Goal: Task Accomplishment & Management: Manage account settings

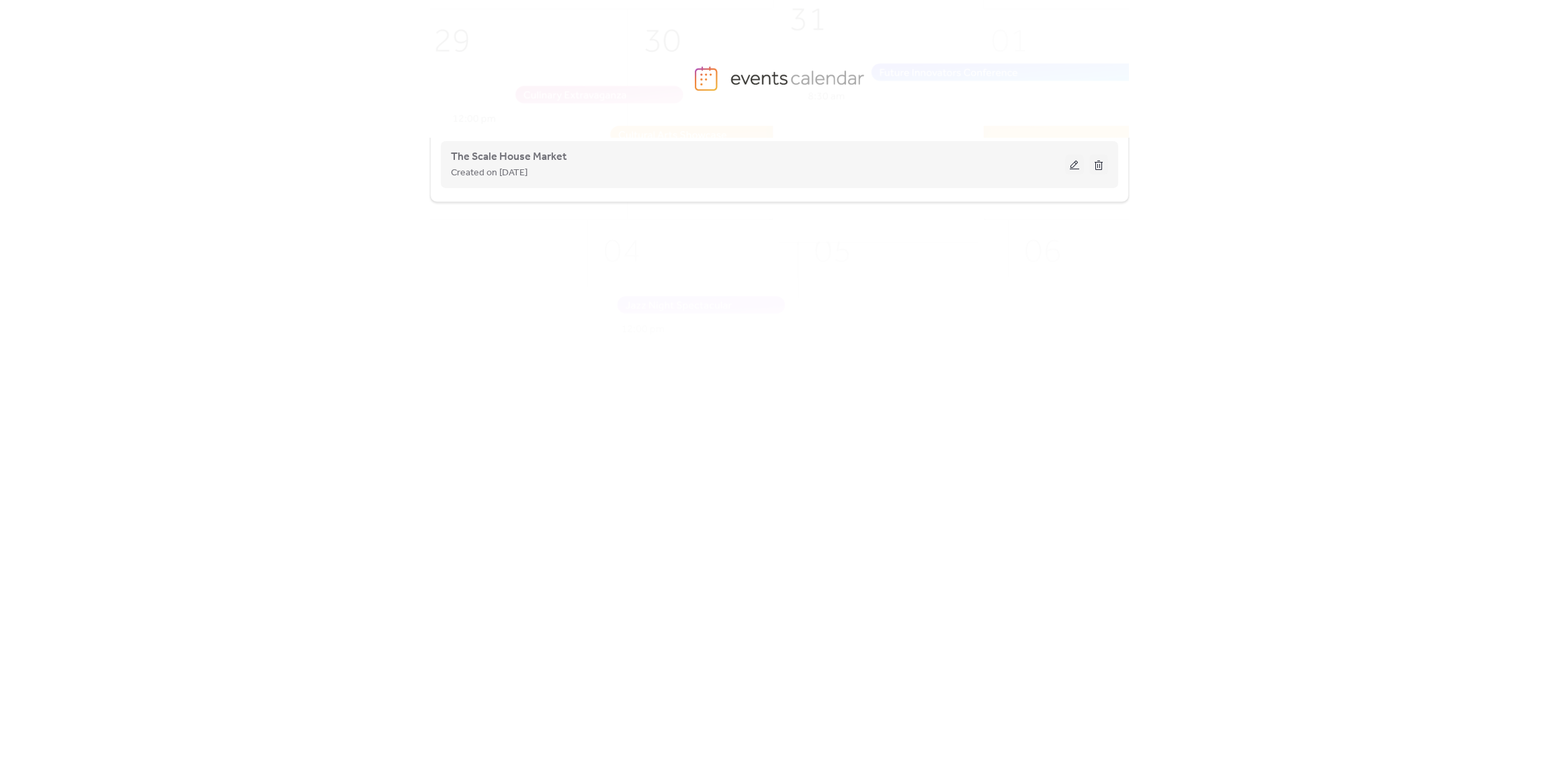
click at [1072, 157] on button at bounding box center [1074, 165] width 19 height 20
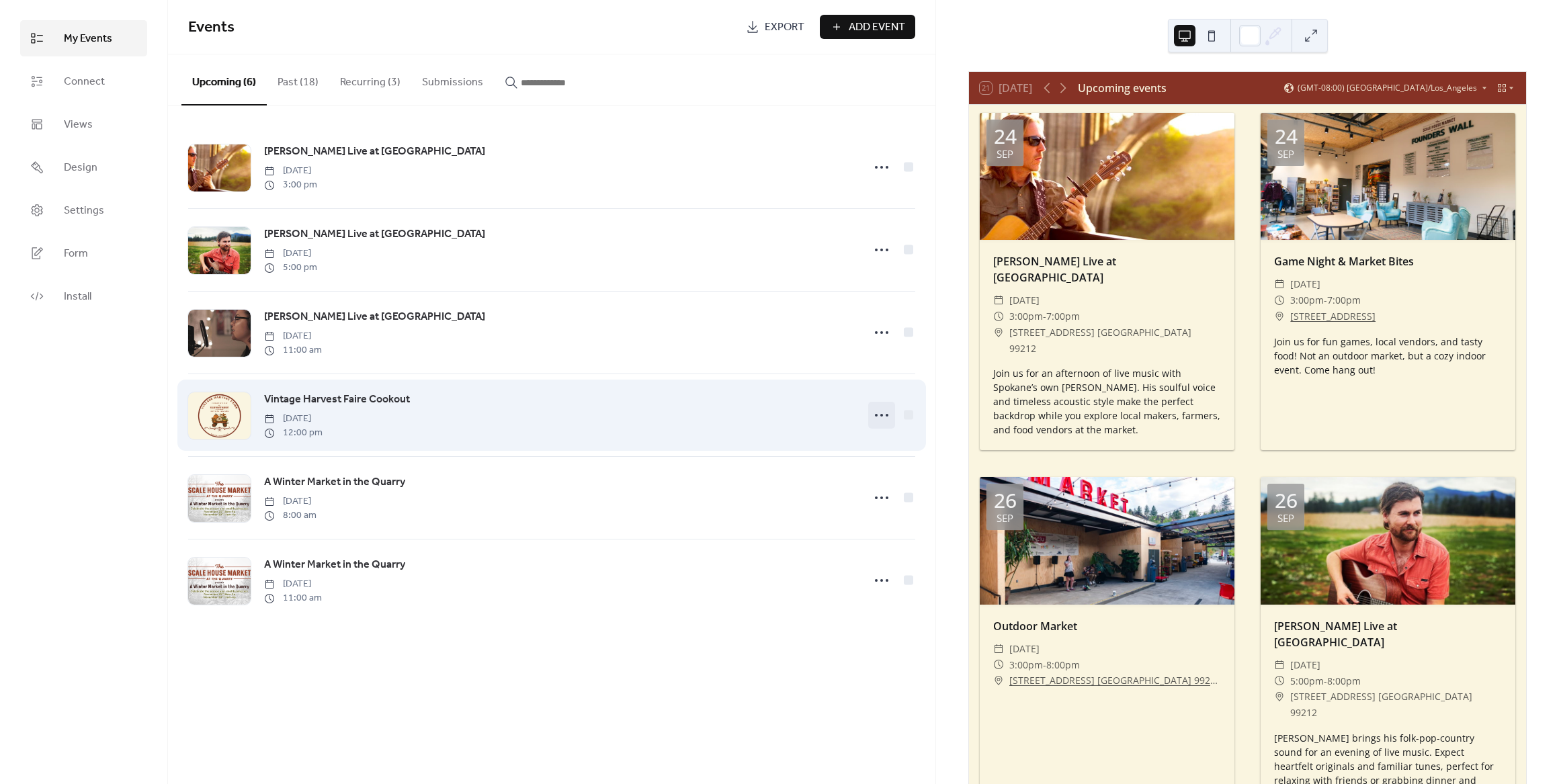
click at [875, 416] on circle at bounding box center [876, 415] width 3 height 3
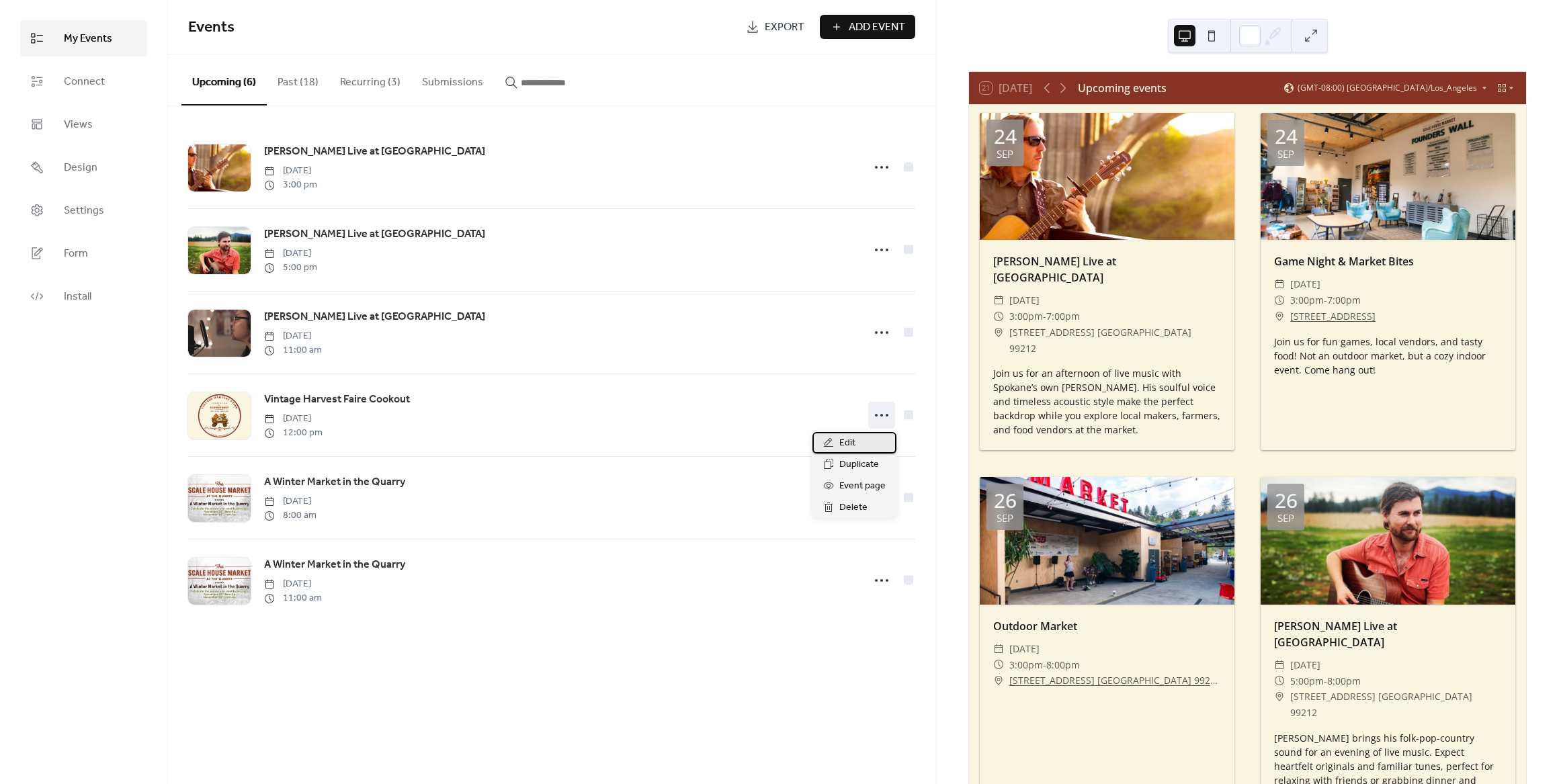
click at [864, 437] on div "Edit" at bounding box center [855, 443] width 84 height 22
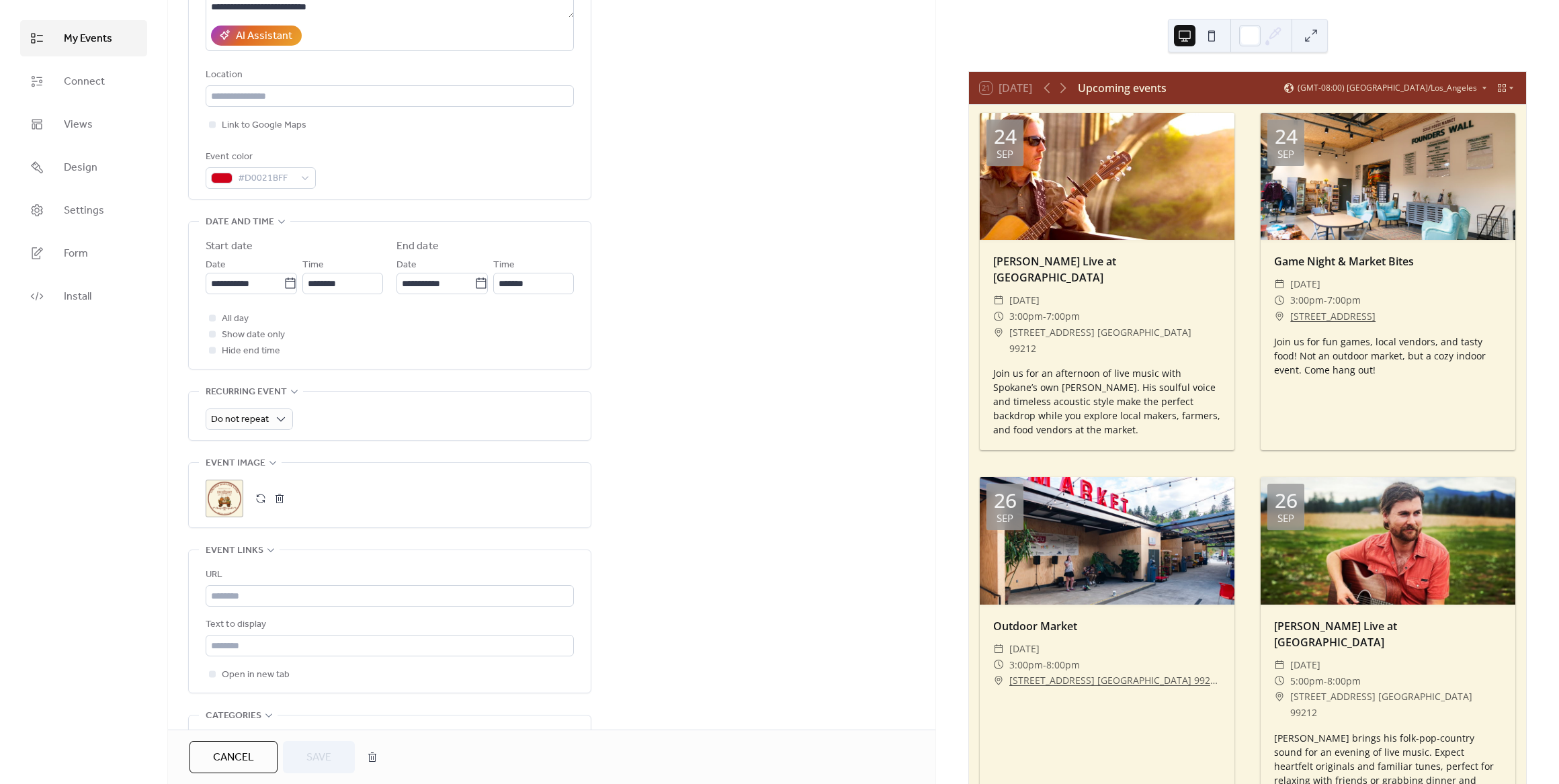
scroll to position [336, 0]
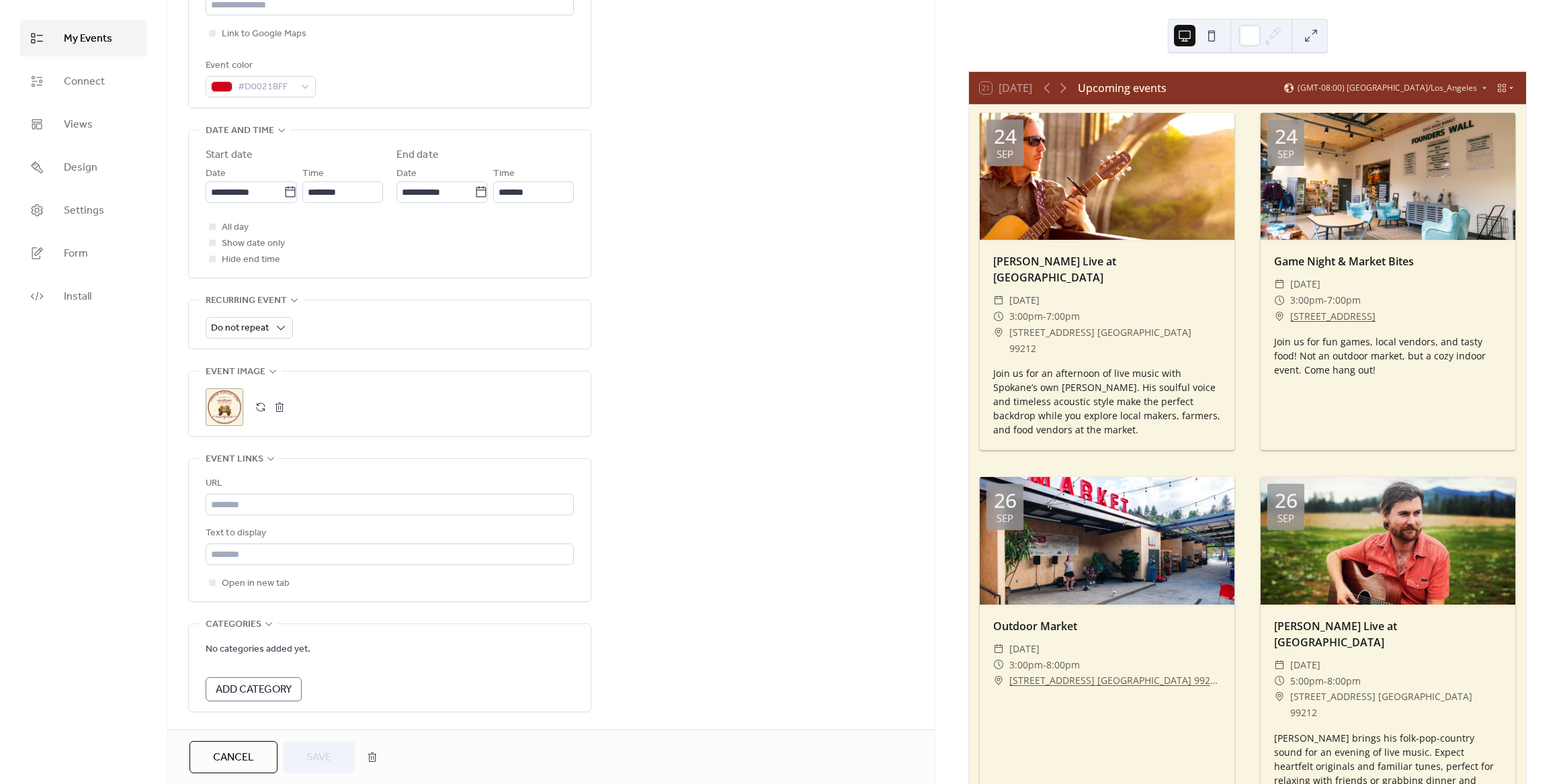
click at [239, 403] on div ";" at bounding box center [224, 407] width 38 height 38
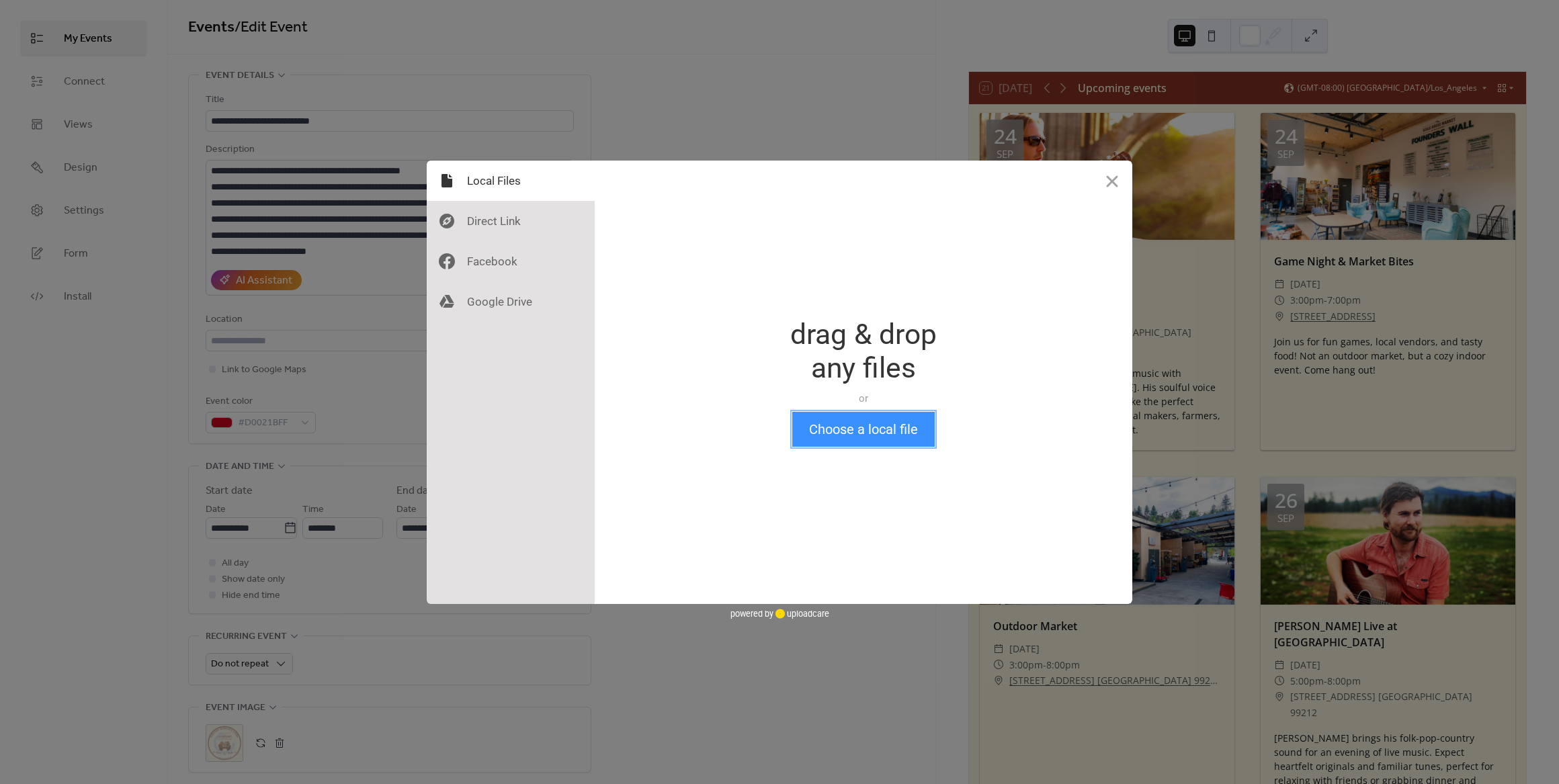
click at [853, 436] on button "Choose a local file" at bounding box center [864, 430] width 142 height 35
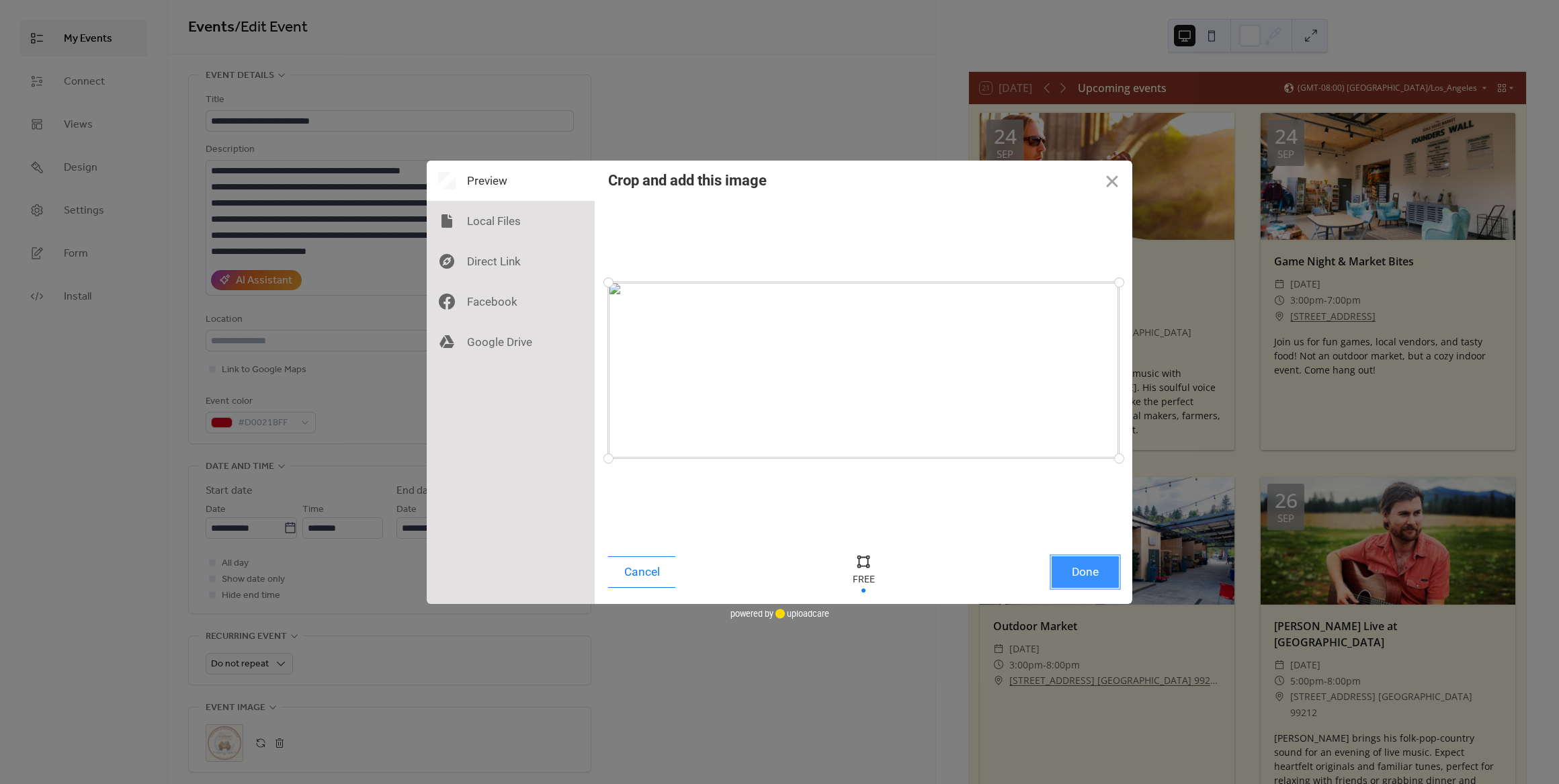
click at [1093, 571] on button "Done" at bounding box center [1085, 572] width 67 height 32
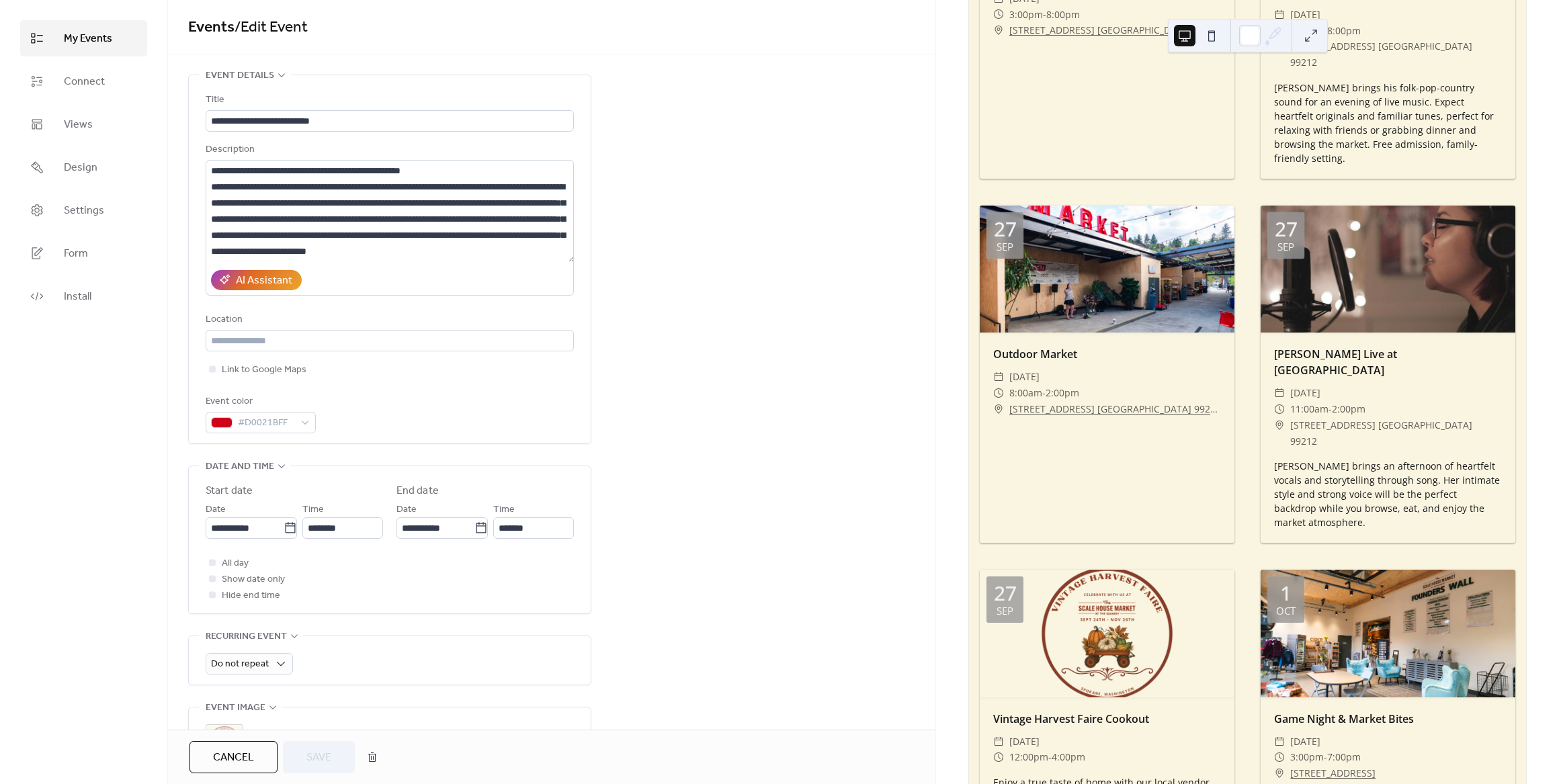
scroll to position [739, 0]
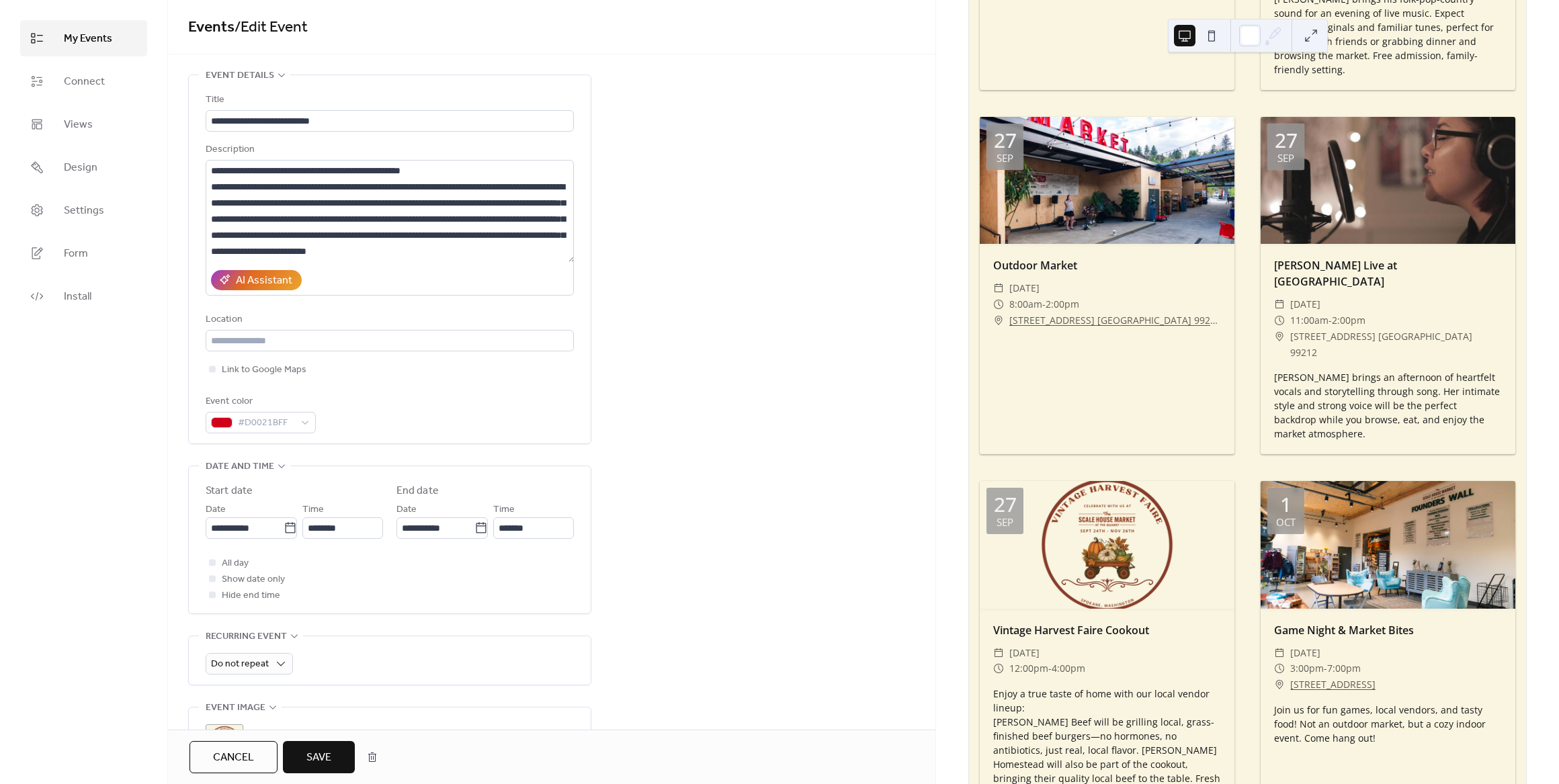
click at [331, 755] on span "Save" at bounding box center [319, 758] width 25 height 16
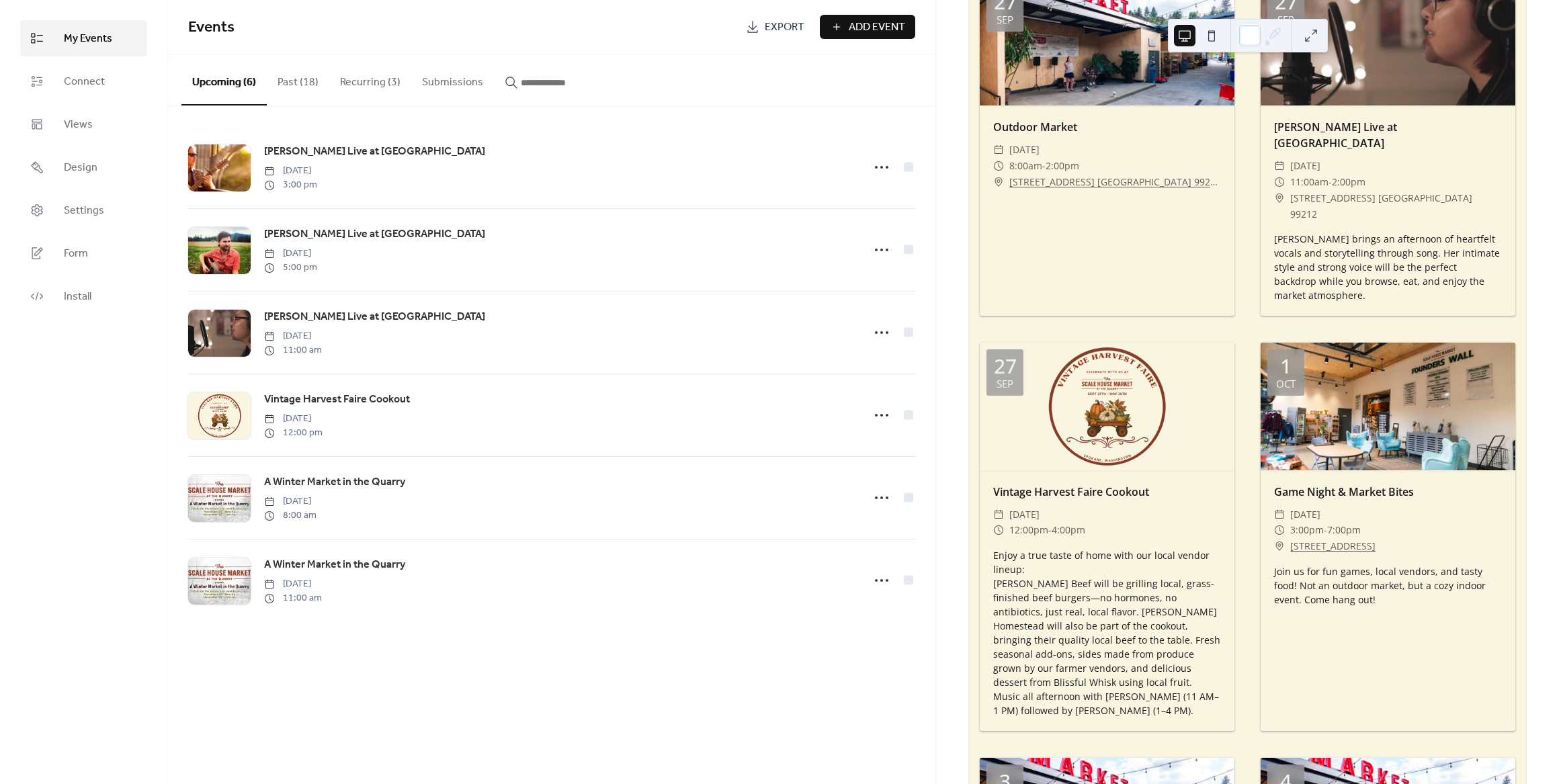
scroll to position [941, 0]
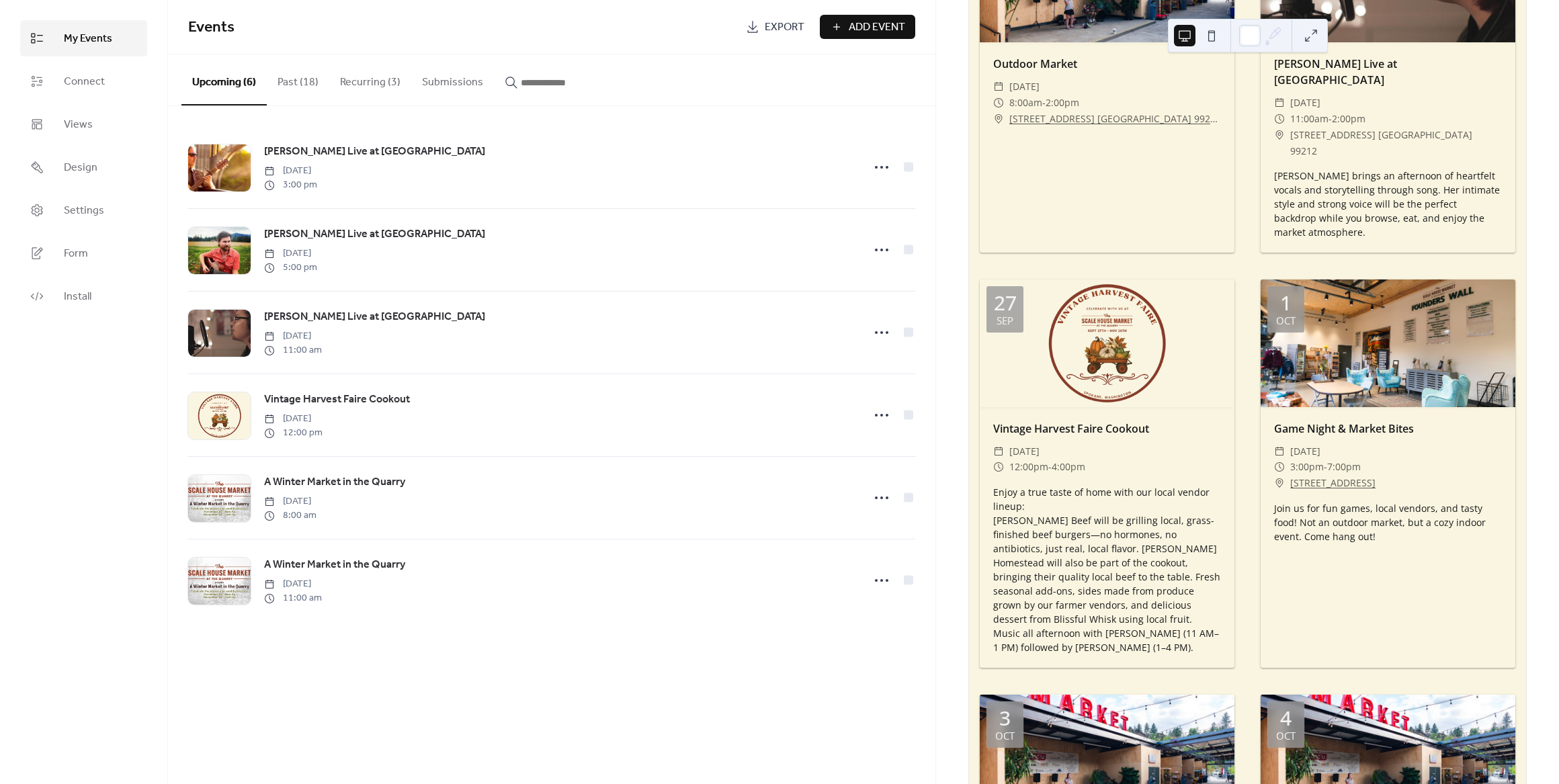
click at [1218, 30] on button at bounding box center [1212, 36] width 22 height 22
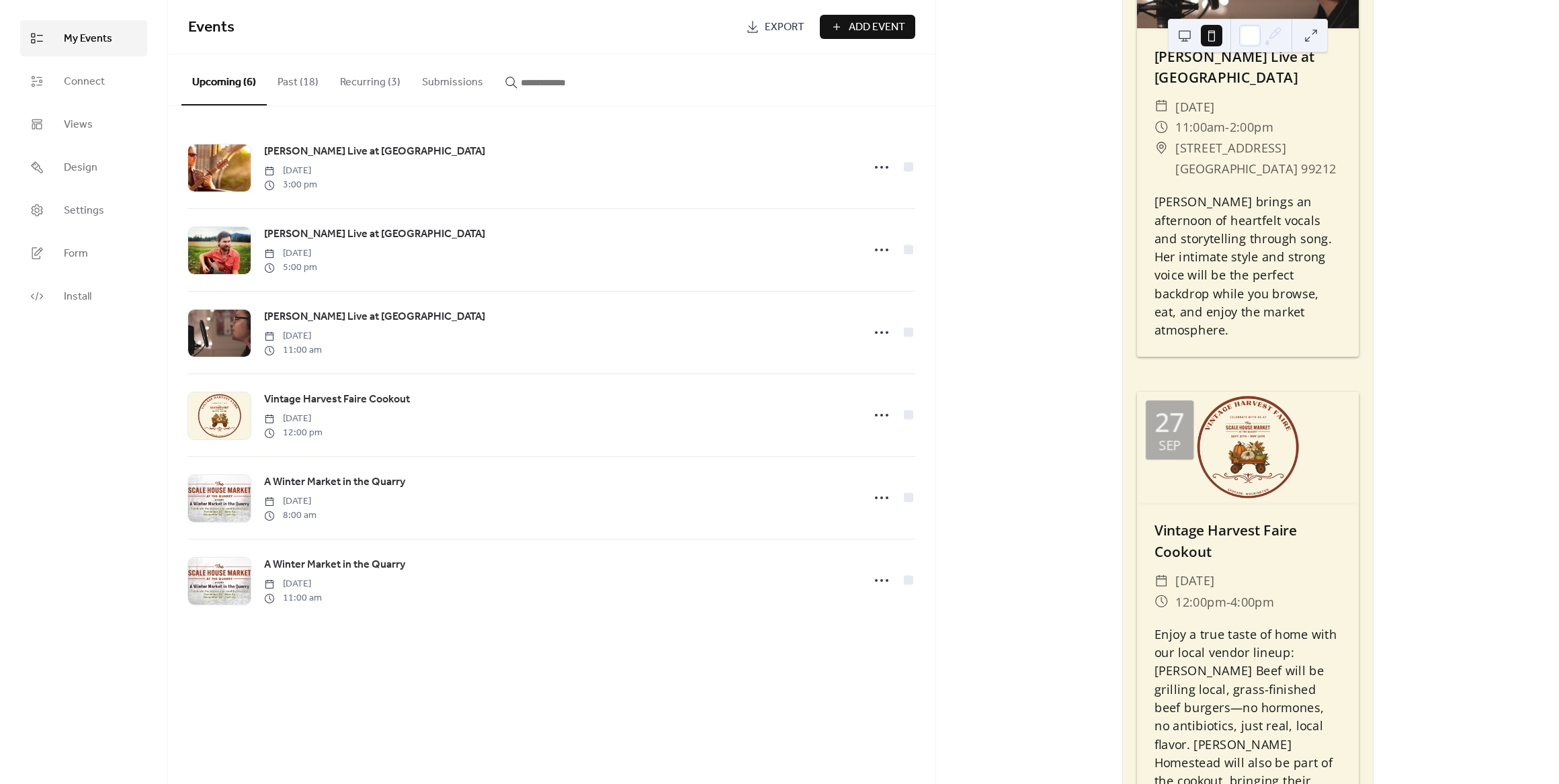
scroll to position [2204, 0]
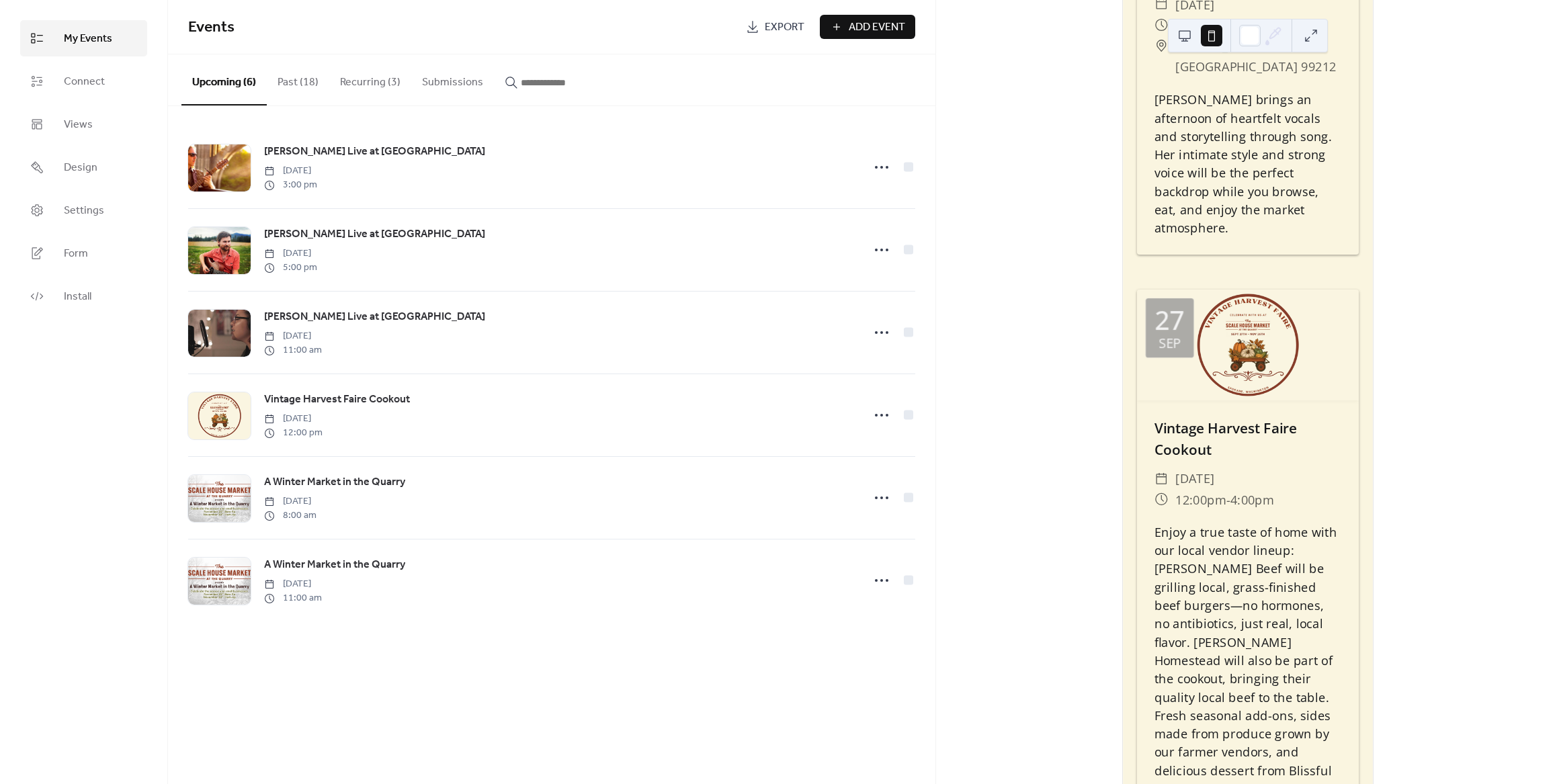
click at [1186, 46] on div at bounding box center [1198, 36] width 48 height 33
click at [1180, 25] on button at bounding box center [1185, 36] width 22 height 22
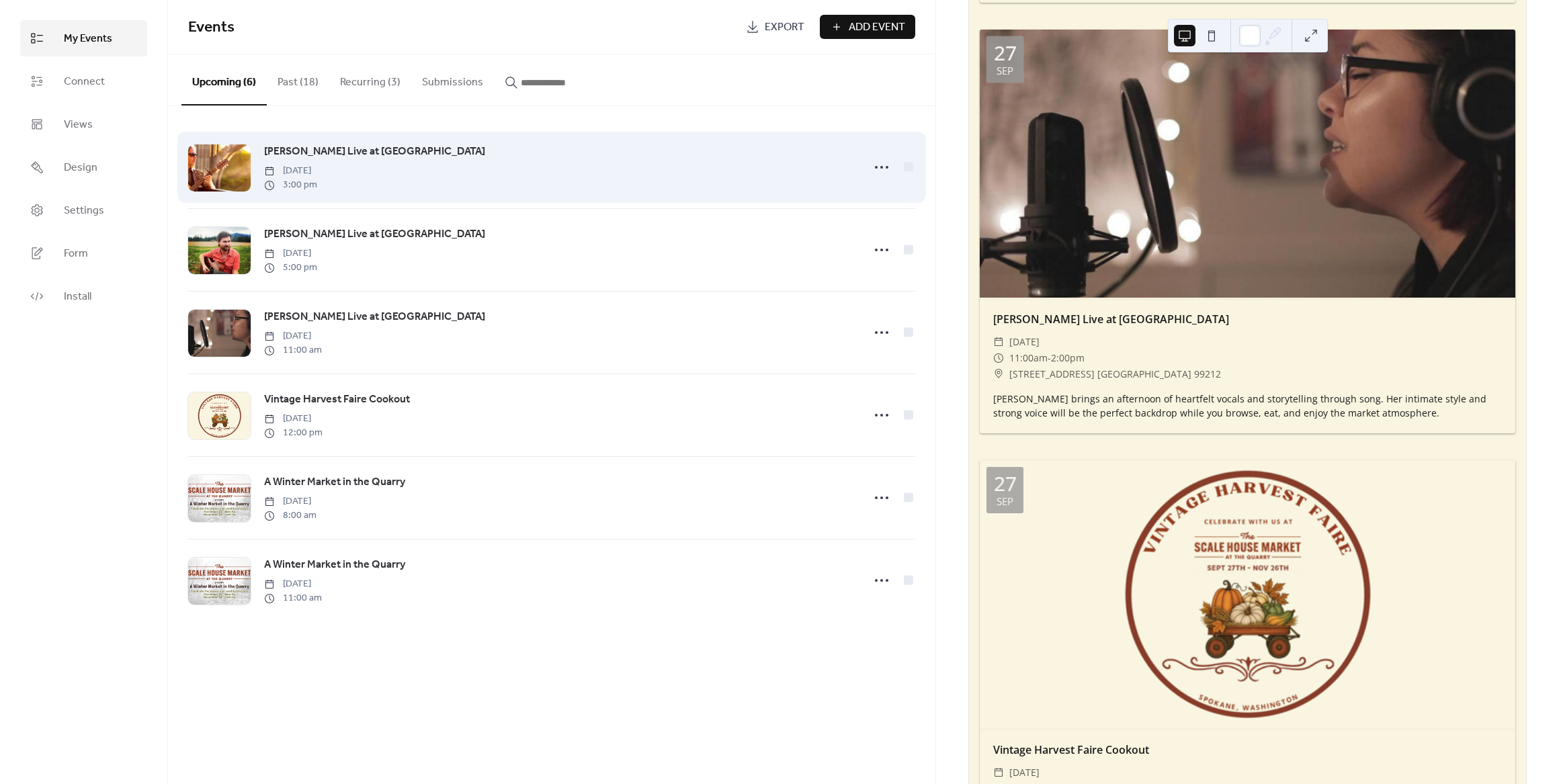
scroll to position [777, 0]
